Goal: Transaction & Acquisition: Purchase product/service

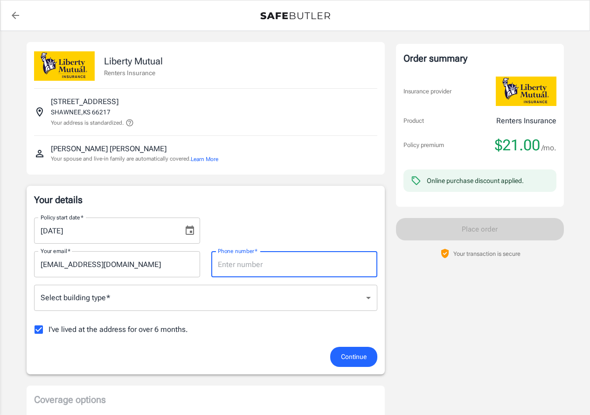
click at [240, 262] on input "Phone number   *" at bounding box center [294, 264] width 166 height 26
type input "9138328669"
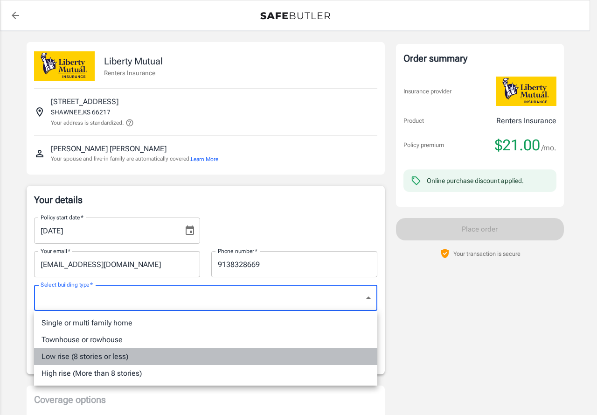
click at [131, 357] on li "Low rise (8 stories or less)" at bounding box center [205, 356] width 343 height 17
type input "lowrise"
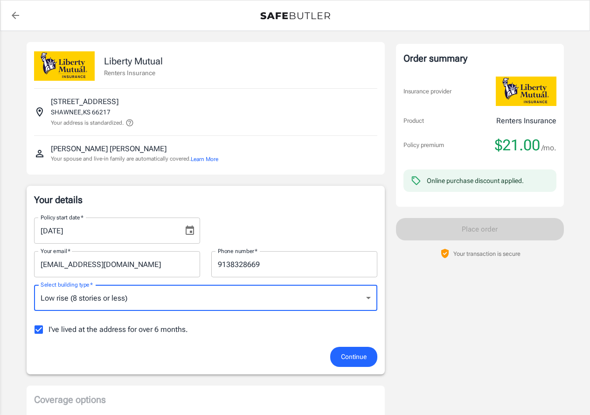
scroll to position [47, 0]
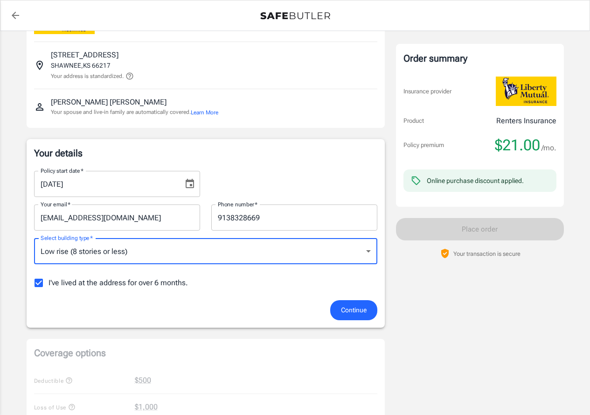
click at [41, 280] on input "I've lived at the address for over 6 months." at bounding box center [39, 283] width 20 height 20
checkbox input "false"
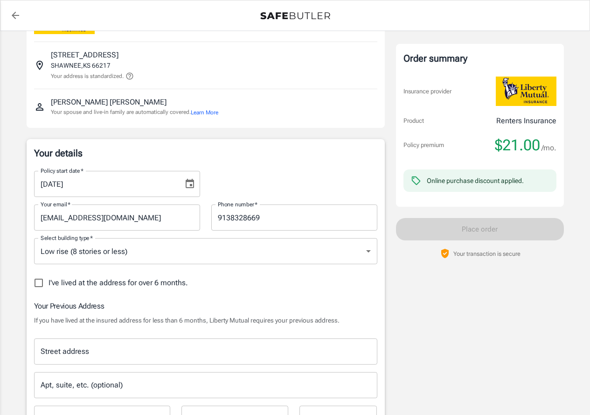
scroll to position [93, 0]
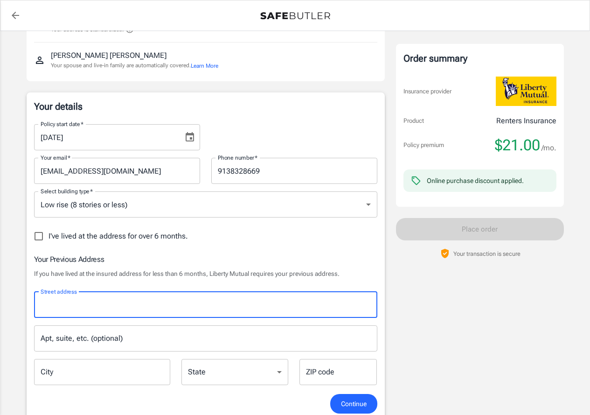
click at [159, 307] on input "Street address" at bounding box center [205, 305] width 335 height 18
type input "[STREET_ADDRESS][PERSON_NAME]"
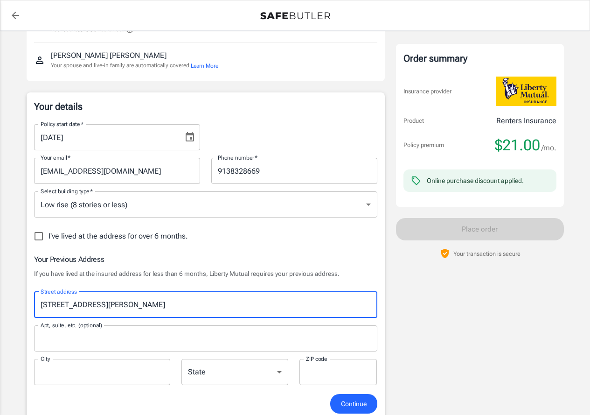
type input "Apt 702"
type input "Lenexa"
type input "66219"
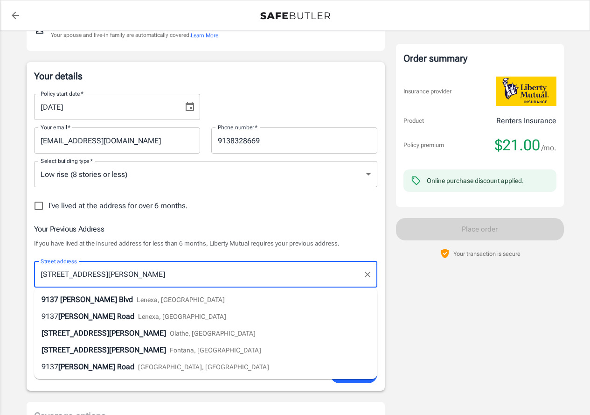
scroll to position [140, 0]
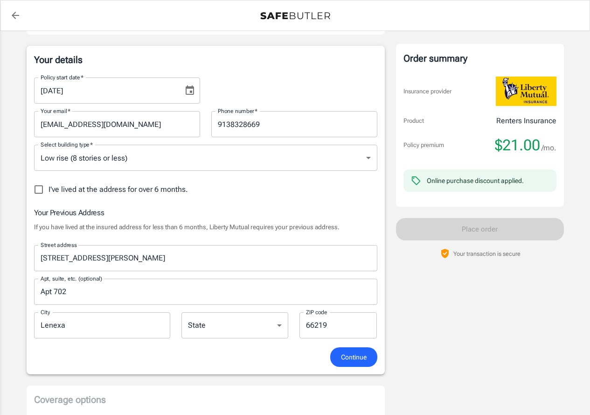
click at [475, 313] on div "Order summary Insurance provider Product Renters Insurance Policy premium $21.0…" at bounding box center [480, 354] width 168 height 904
click at [355, 357] on span "Continue" at bounding box center [354, 357] width 26 height 12
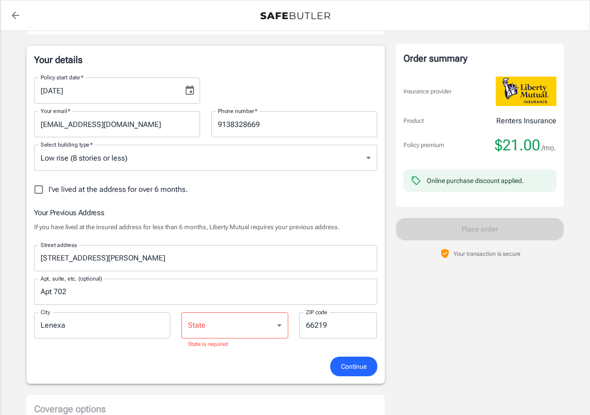
click at [230, 332] on select "[US_STATE] [US_STATE] [US_STATE] [US_STATE] [US_STATE] [US_STATE] [US_STATE] [U…" at bounding box center [235, 325] width 107 height 26
select select "KS"
click at [182, 312] on select "[US_STATE] [US_STATE] [US_STATE] [US_STATE] [US_STATE] [US_STATE] [US_STATE] [U…" at bounding box center [235, 325] width 107 height 26
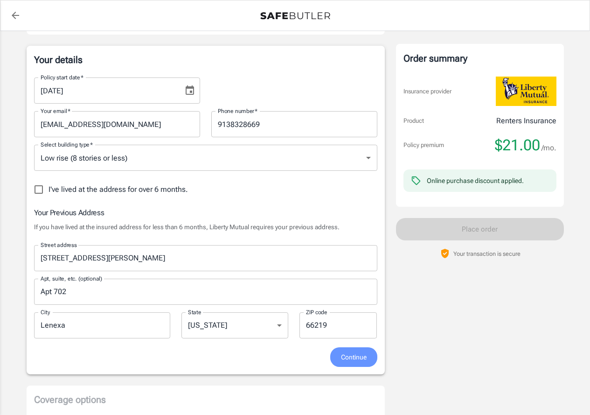
click at [353, 359] on span "Continue" at bounding box center [354, 357] width 26 height 12
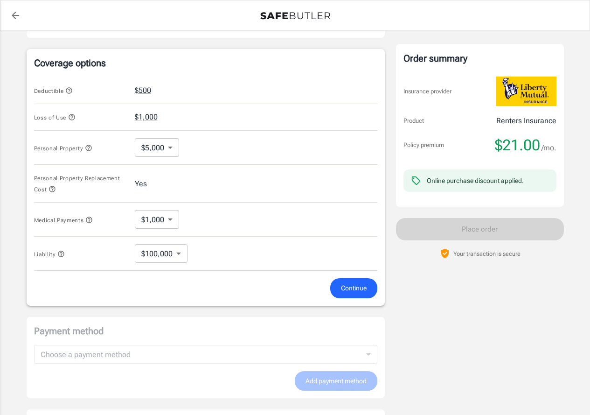
scroll to position [388, 0]
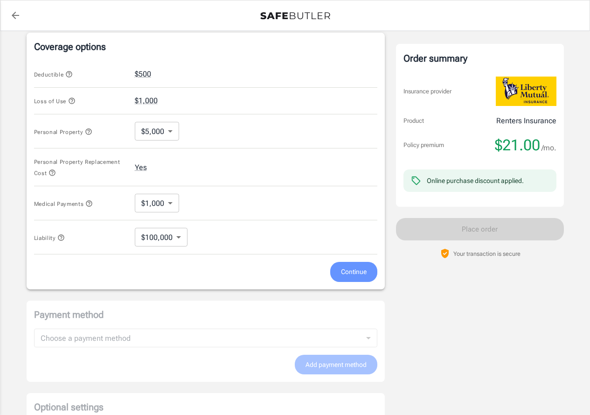
click at [359, 273] on span "Continue" at bounding box center [354, 272] width 26 height 12
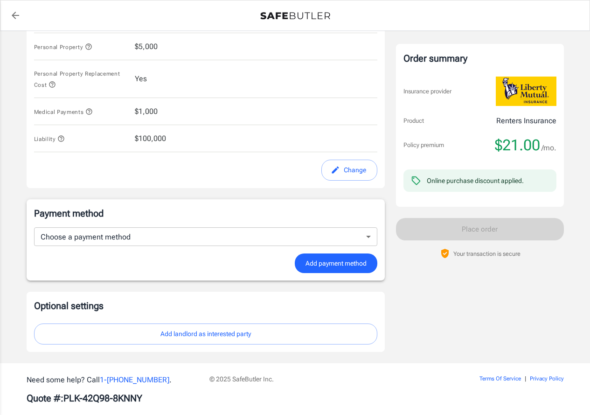
scroll to position [483, 0]
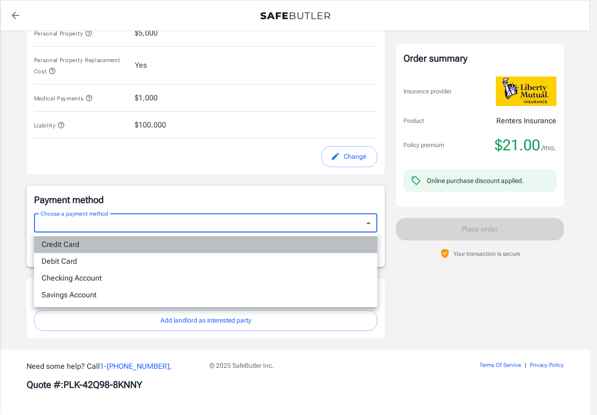
click at [61, 244] on li "Credit Card" at bounding box center [205, 244] width 343 height 17
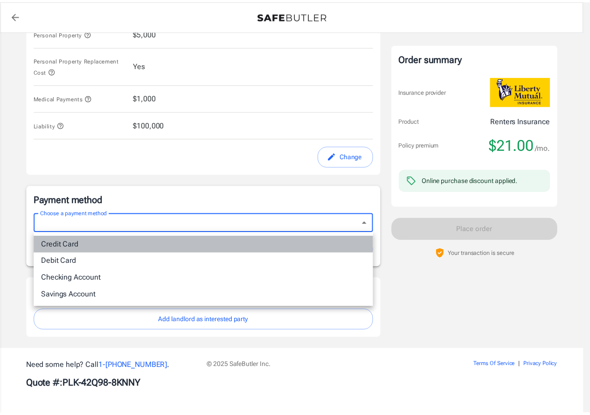
type input "credit"
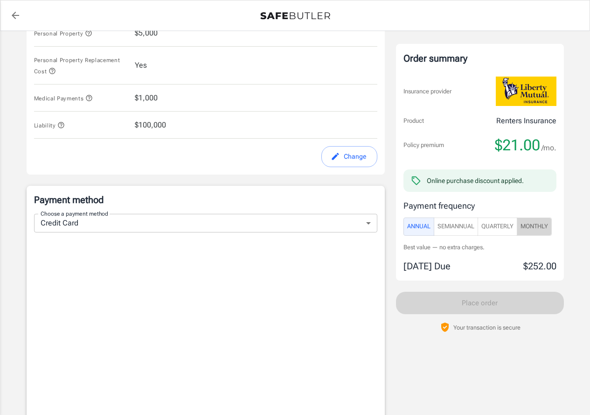
click at [533, 227] on span "Monthly" at bounding box center [535, 226] width 28 height 11
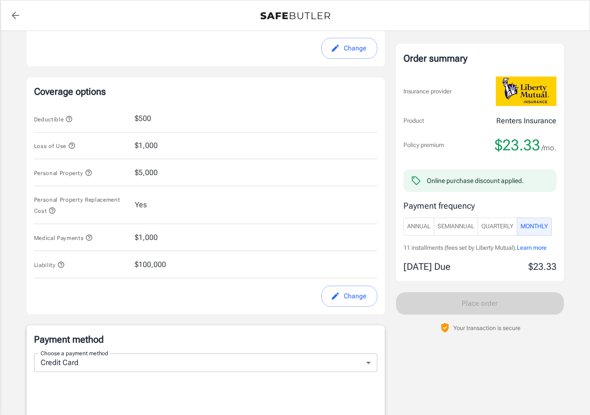
scroll to position [299, 0]
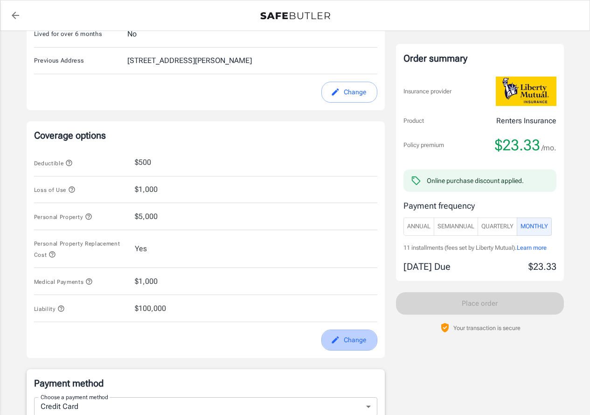
click at [355, 342] on button "Change" at bounding box center [350, 339] width 56 height 21
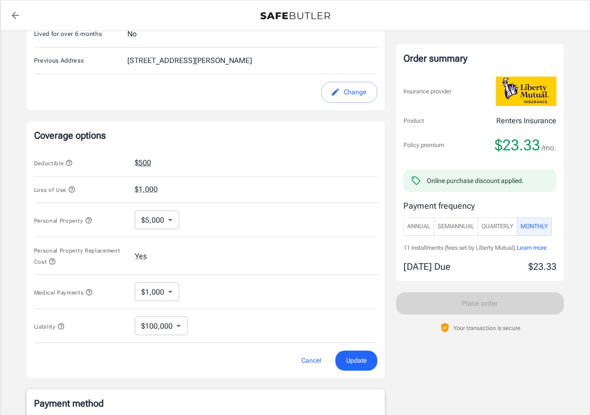
click at [140, 163] on button "$500" at bounding box center [143, 162] width 16 height 11
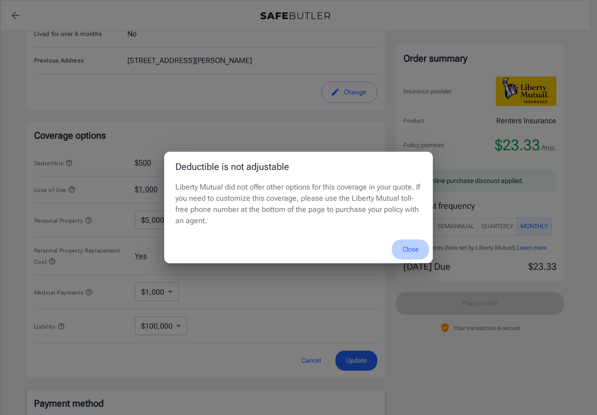
click at [419, 249] on button "Close" at bounding box center [410, 249] width 37 height 20
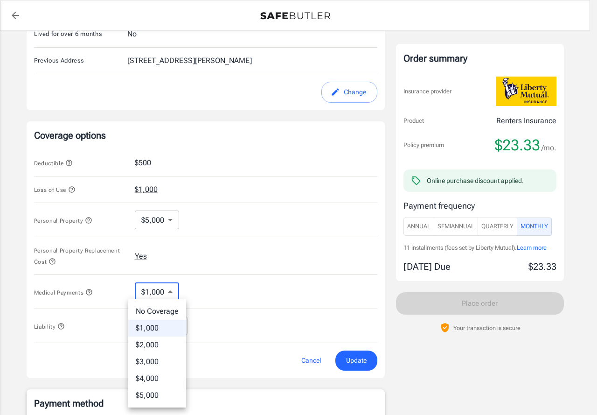
click at [173, 294] on body "Policy premium $ 23.33 /mo Liberty Mutual Renters Insurance [STREET_ADDRESS] Yo…" at bounding box center [298, 278] width 597 height 1154
click at [173, 294] on div at bounding box center [298, 207] width 597 height 415
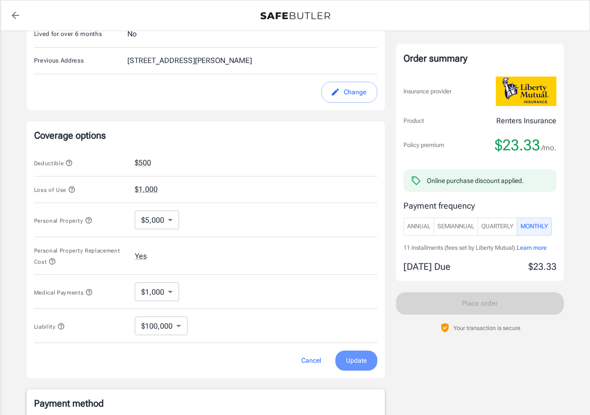
click at [364, 358] on span "Update" at bounding box center [356, 361] width 21 height 12
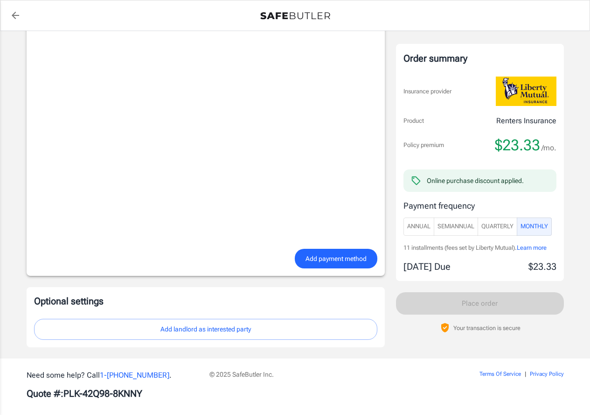
scroll to position [719, 0]
